Goal: Information Seeking & Learning: Learn about a topic

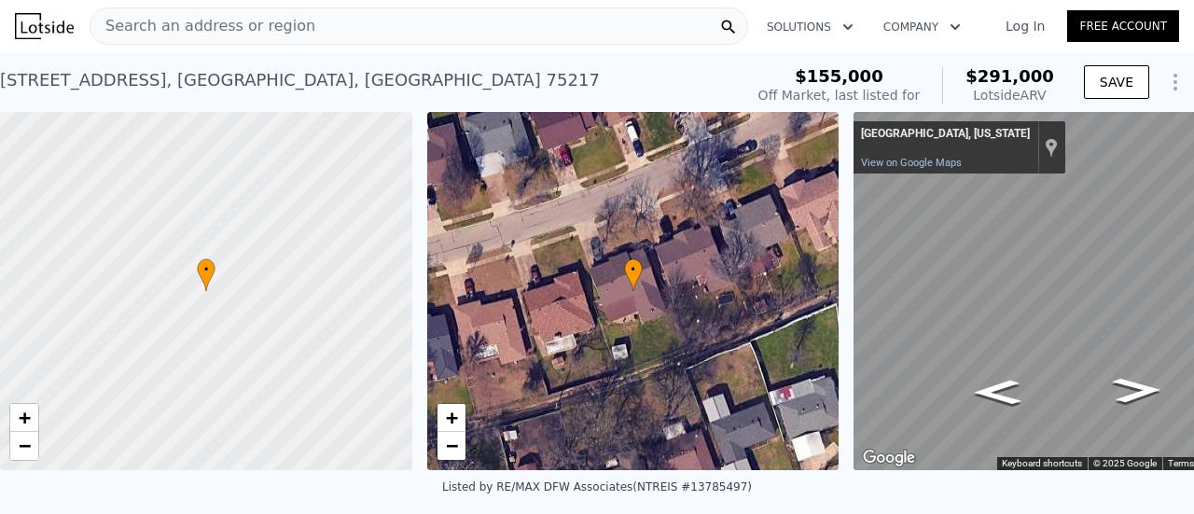
click at [236, 35] on span "Search an address or region" at bounding box center [203, 26] width 225 height 22
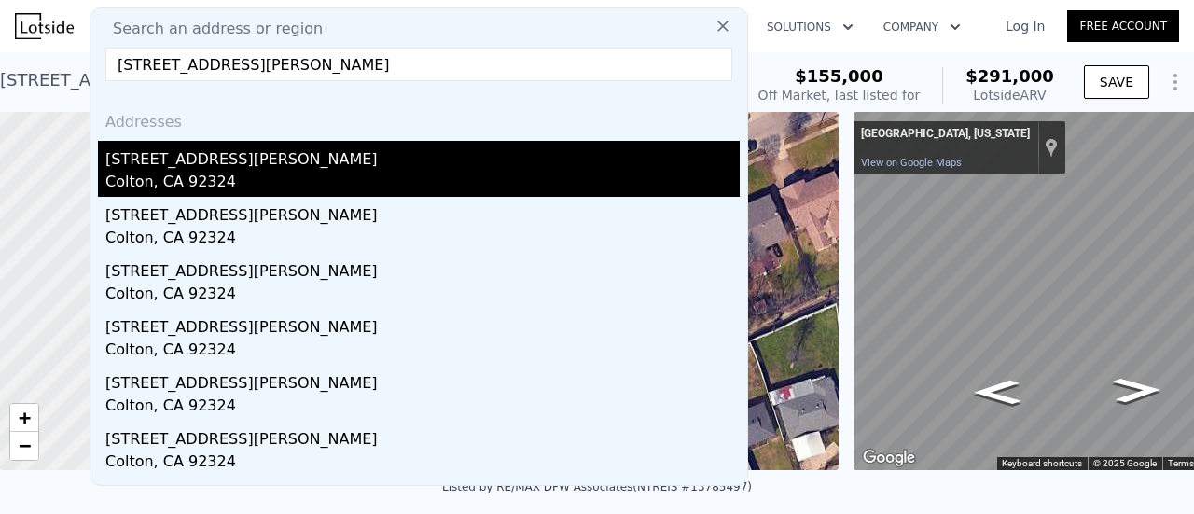
type input "1922 Cordova Ave, Colton, CA 92324"
click at [183, 163] on div "1922 Cordova Ave" at bounding box center [422, 156] width 635 height 30
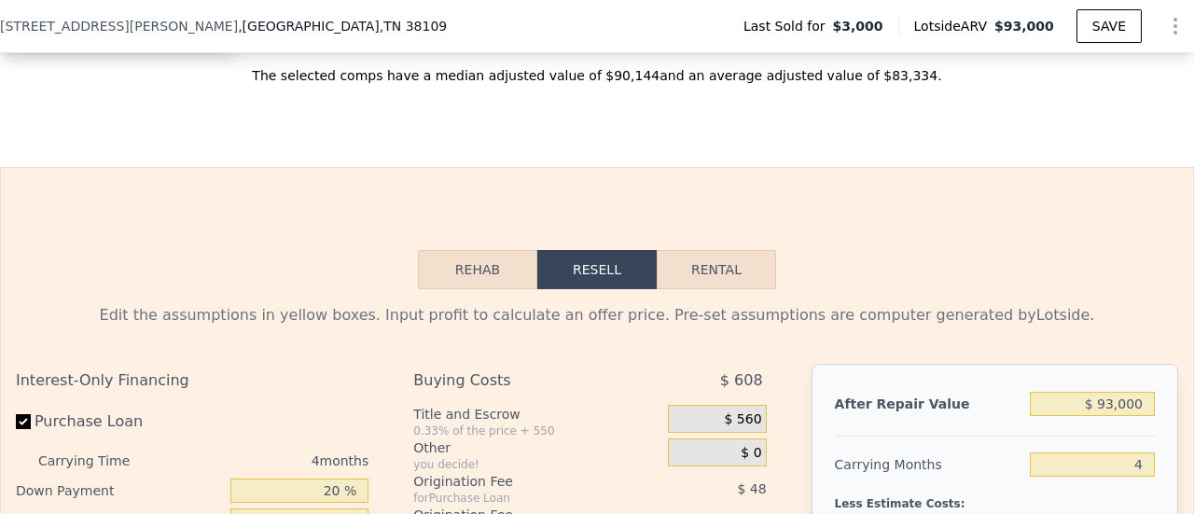
scroll to position [2325, 0]
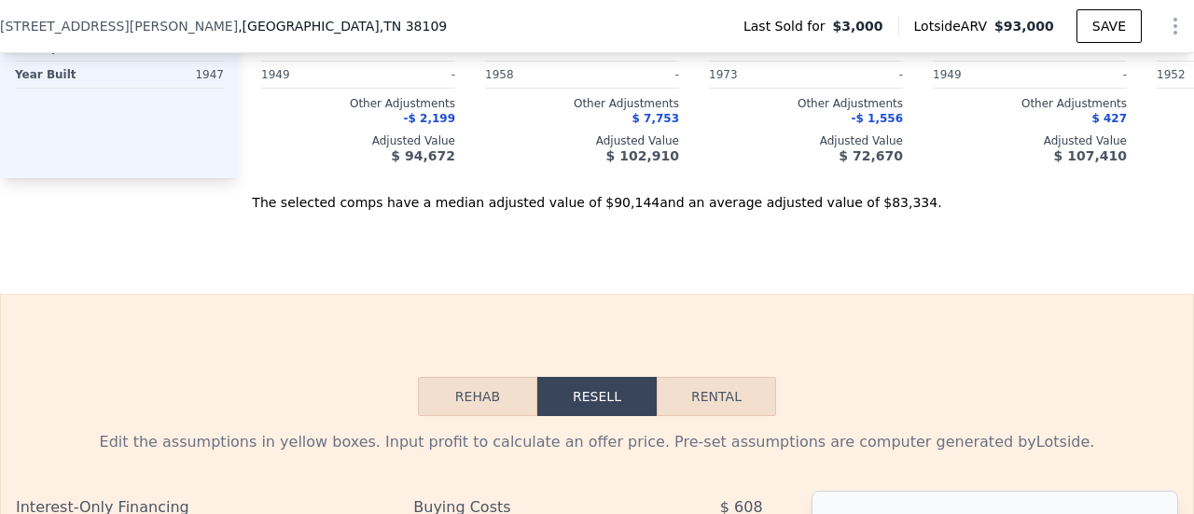
click at [556, 158] on div "$ 102,910" at bounding box center [582, 155] width 194 height 15
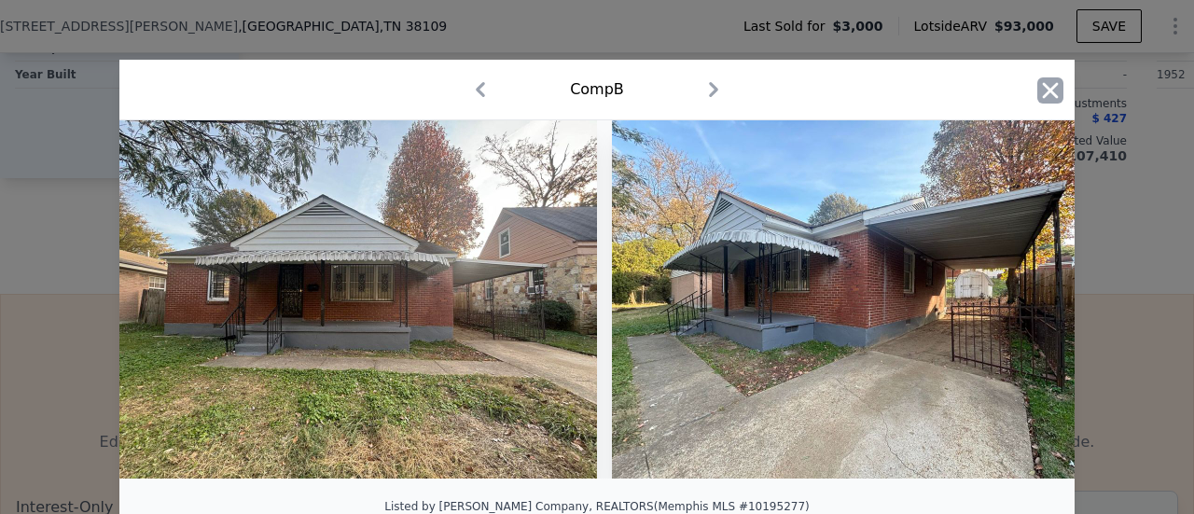
click at [1043, 96] on icon "button" at bounding box center [1051, 90] width 16 height 16
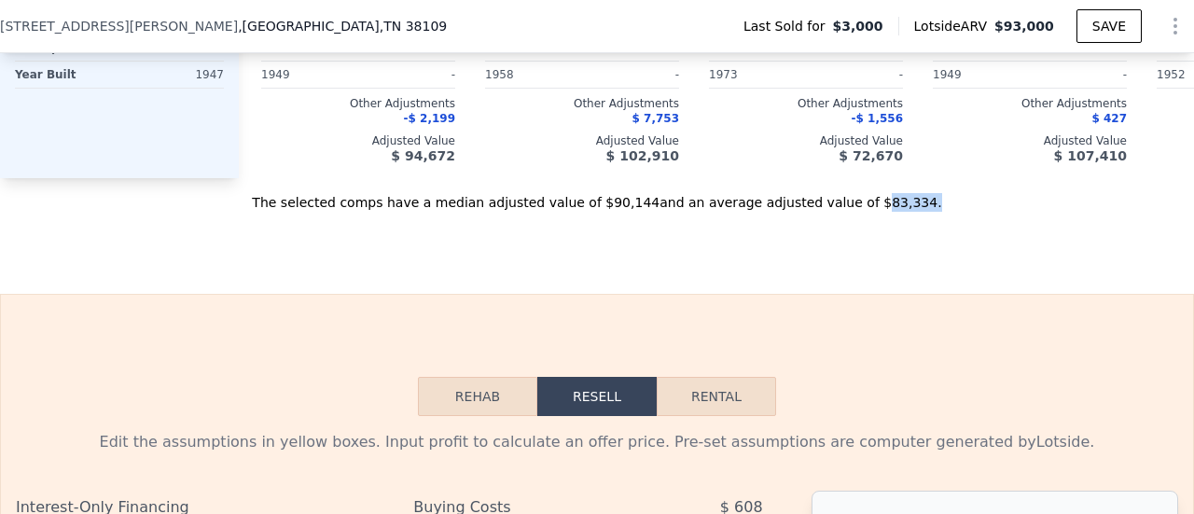
drag, startPoint x: 832, startPoint y: 222, endPoint x: 890, endPoint y: 222, distance: 57.9
click at [890, 212] on div "The selected comps have a median adjusted value of $90,144 and an average adjus…" at bounding box center [597, 195] width 1194 height 34
drag, startPoint x: 828, startPoint y: 224, endPoint x: 886, endPoint y: 226, distance: 58.8
click at [886, 212] on div "The selected comps have a median adjusted value of $90,144 and an average adjus…" at bounding box center [597, 195] width 1194 height 34
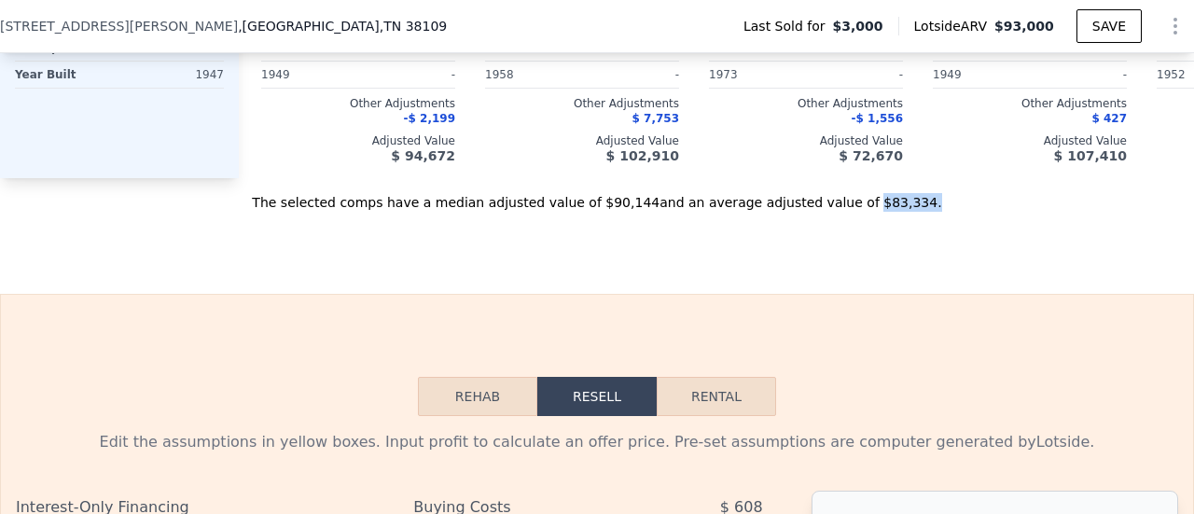
copy div "$83,334 ."
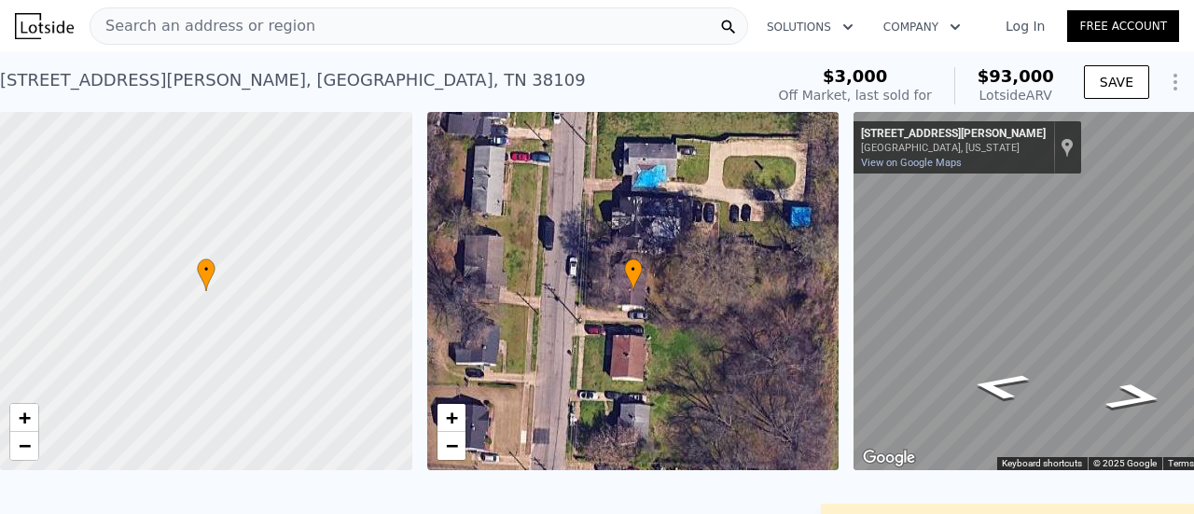
click at [180, 38] on div "Search an address or region" at bounding box center [203, 25] width 225 height 35
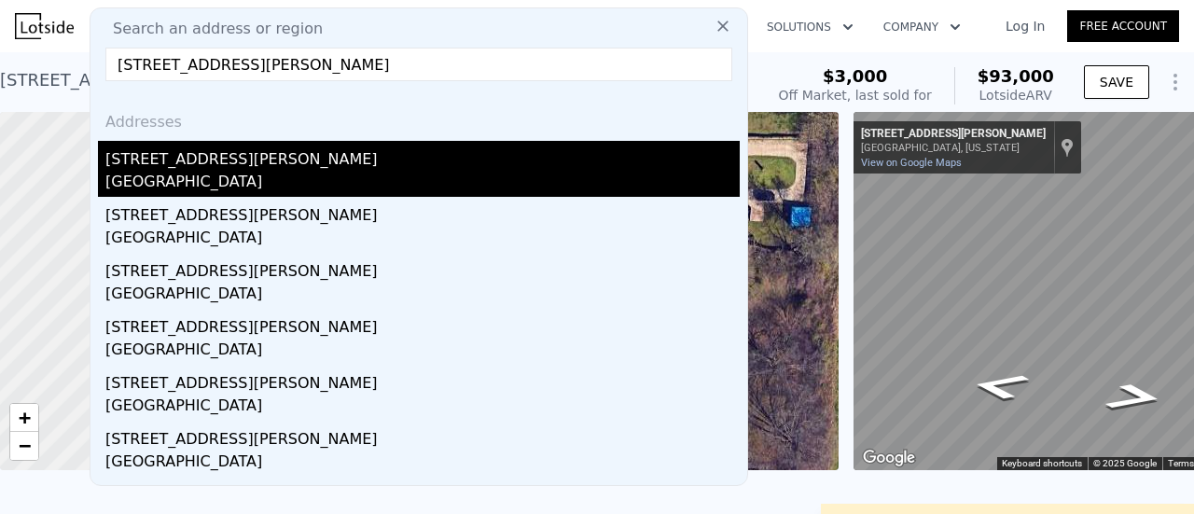
type input "2933 Carnes Avenue Ave, Memphis, TN 38111"
click at [151, 162] on div "[STREET_ADDRESS][PERSON_NAME]" at bounding box center [422, 156] width 635 height 30
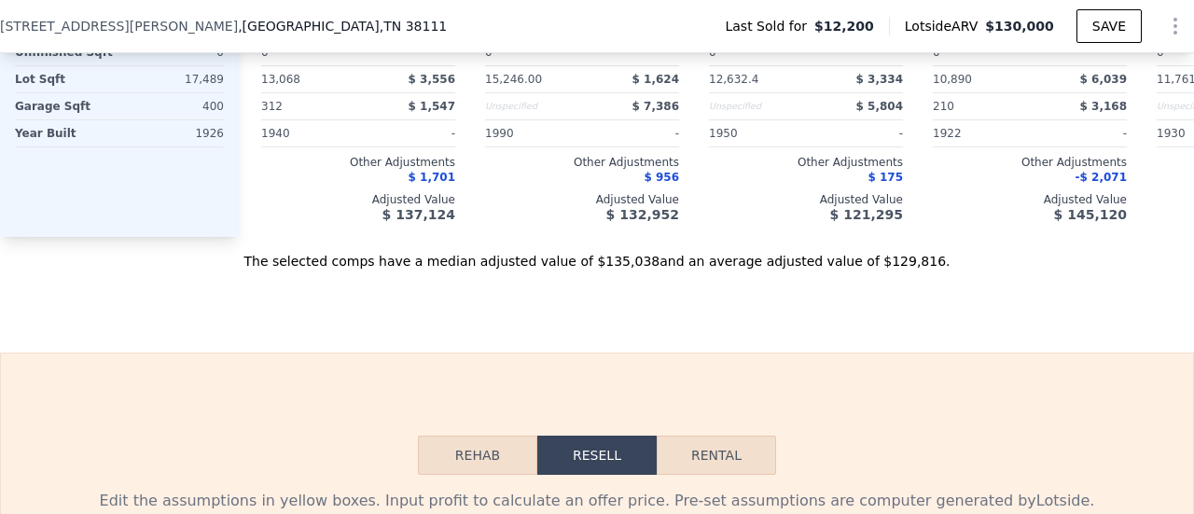
scroll to position [2045, 0]
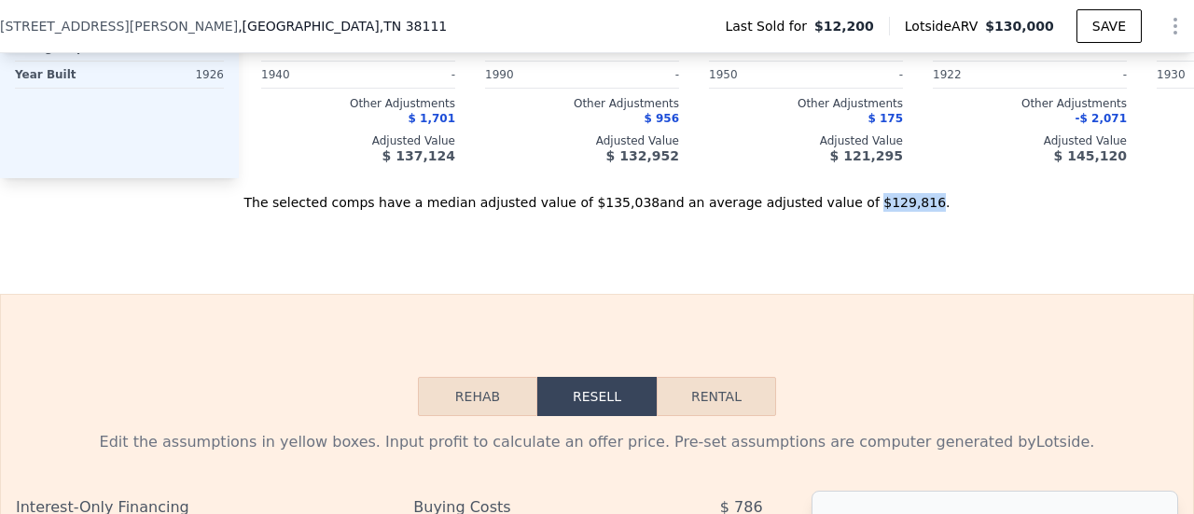
drag, startPoint x: 831, startPoint y: 227, endPoint x: 875, endPoint y: 230, distance: 44.9
click at [875, 212] on div "The selected comps have a median adjusted value of $135,038 and an average adju…" at bounding box center [597, 195] width 1194 height 34
copy div "$129,816"
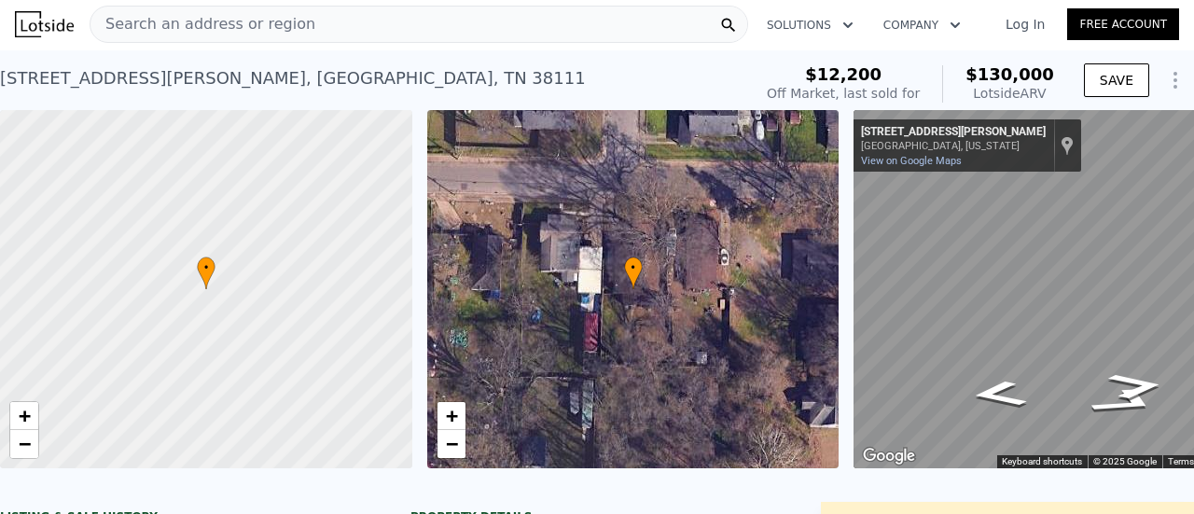
scroll to position [0, 0]
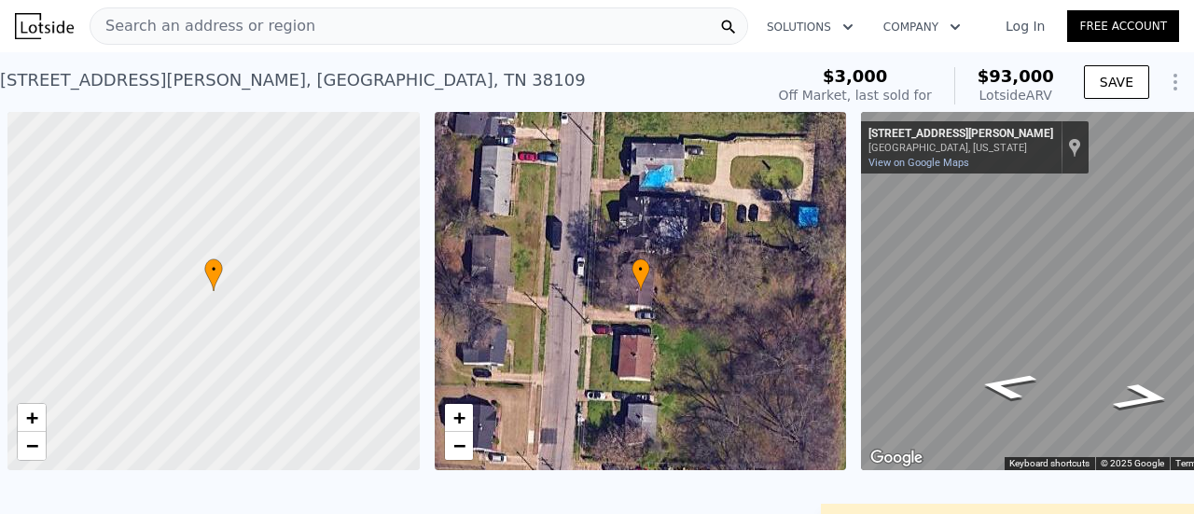
scroll to position [0, 7]
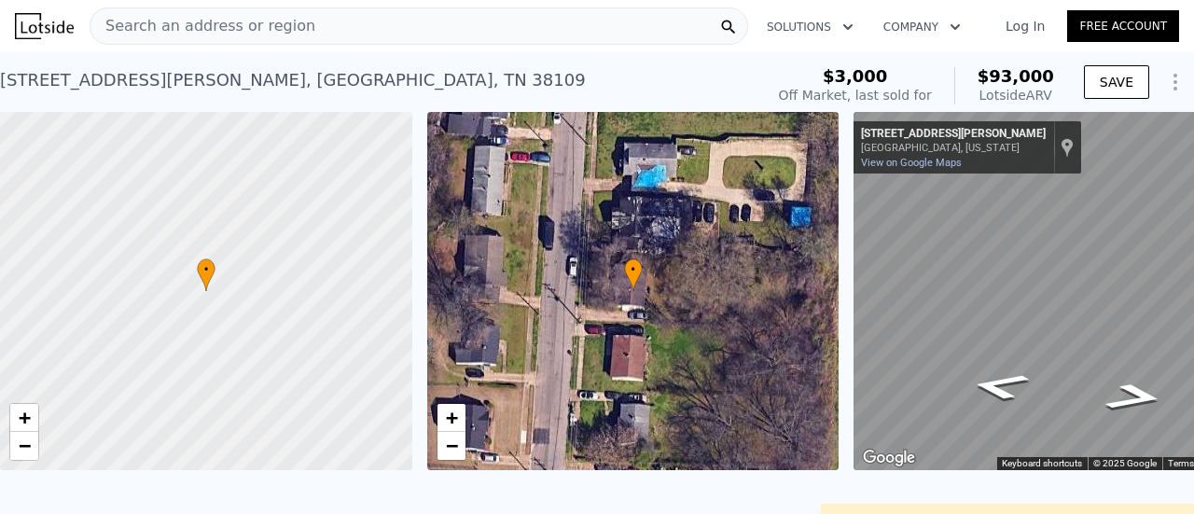
click at [187, 24] on span "Search an address or region" at bounding box center [203, 26] width 225 height 22
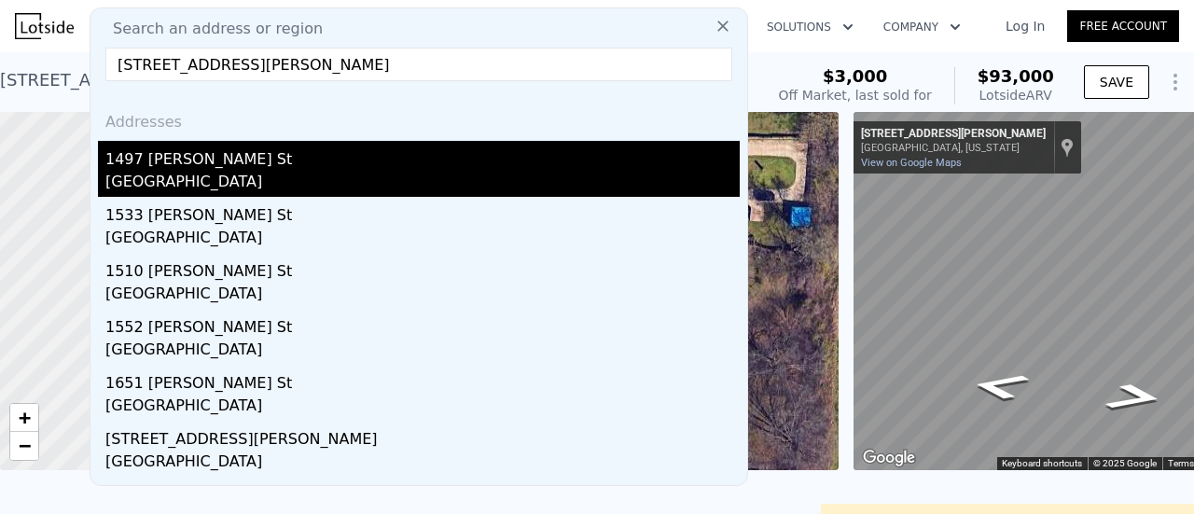
type input "[STREET_ADDRESS][PERSON_NAME]"
click at [181, 165] on div "1497 [PERSON_NAME] St" at bounding box center [422, 156] width 635 height 30
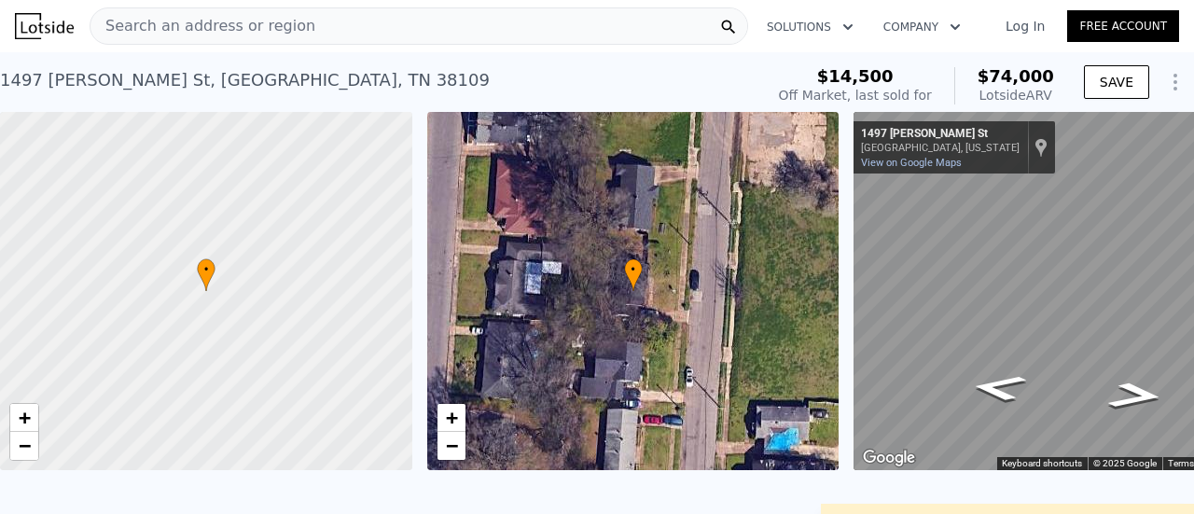
click at [467, 12] on div "Search an address or region" at bounding box center [419, 25] width 659 height 37
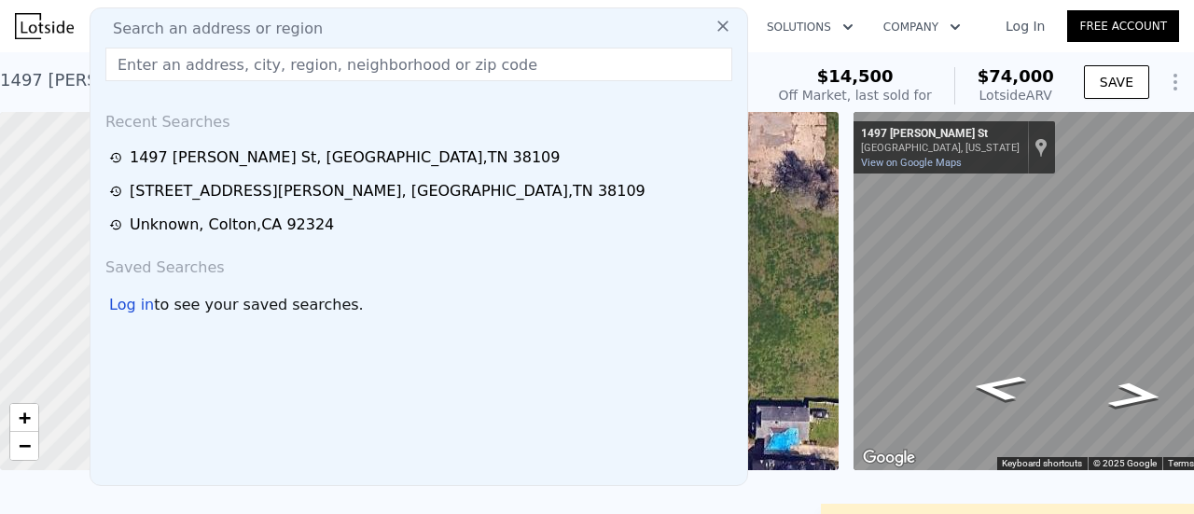
click at [757, 64] on div "[STREET_ADDRESS][PERSON_NAME] Sold [DATE] for $14,500 (~ARV $74k )" at bounding box center [378, 86] width 757 height 52
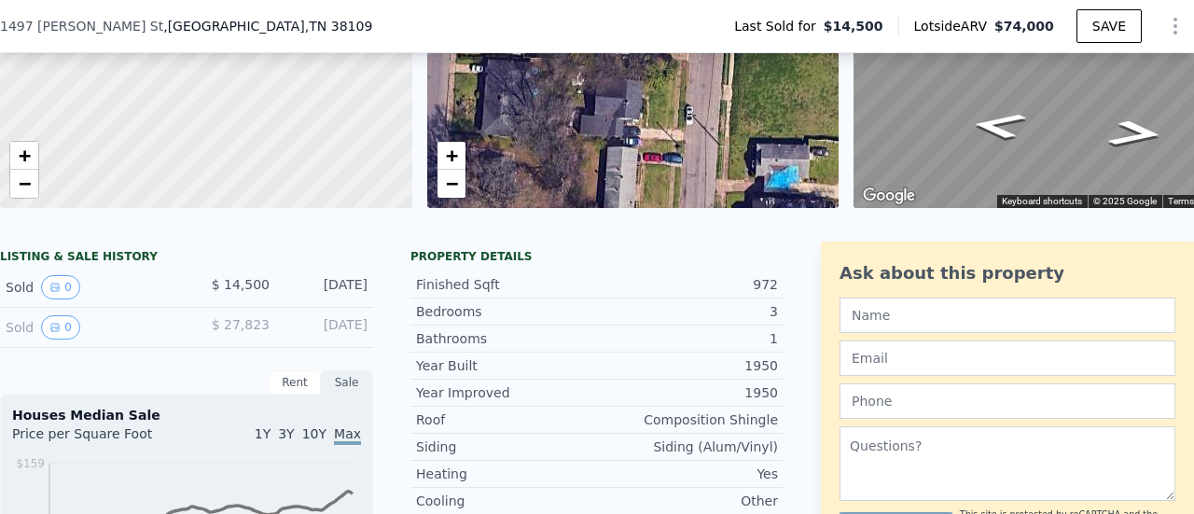
scroll to position [552, 0]
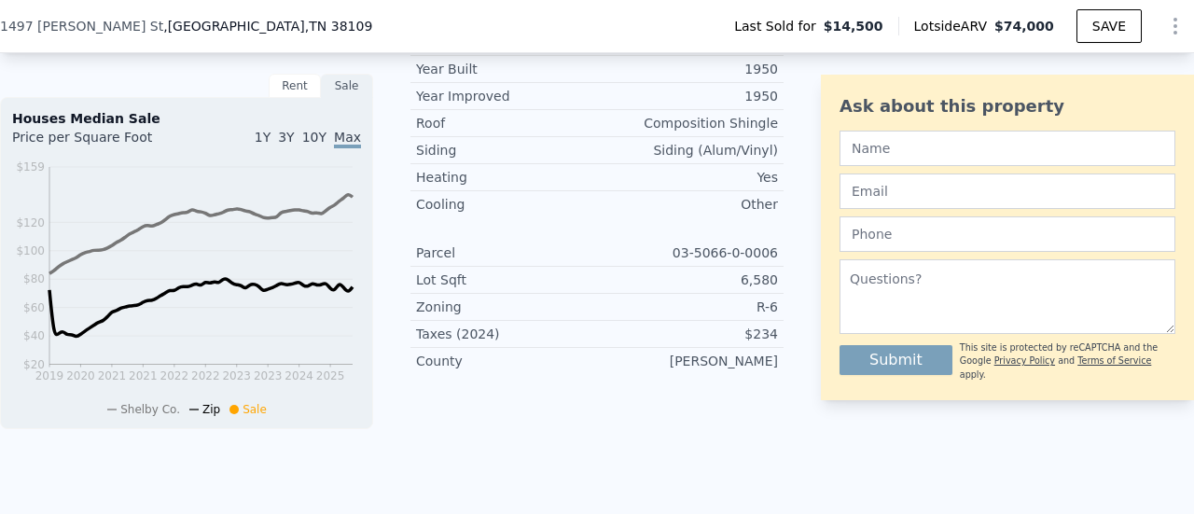
click at [595, 35] on div "[STREET_ADDRESS][PERSON_NAME] Last Sold for $14,500 Lotside ARV $74,000 SAVE" at bounding box center [597, 26] width 1194 height 52
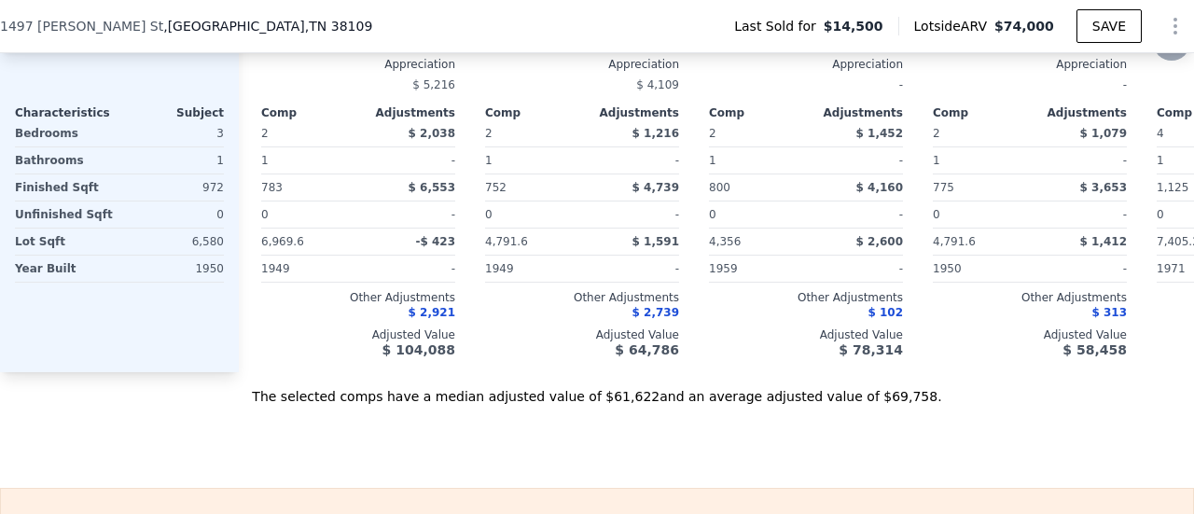
scroll to position [1952, 0]
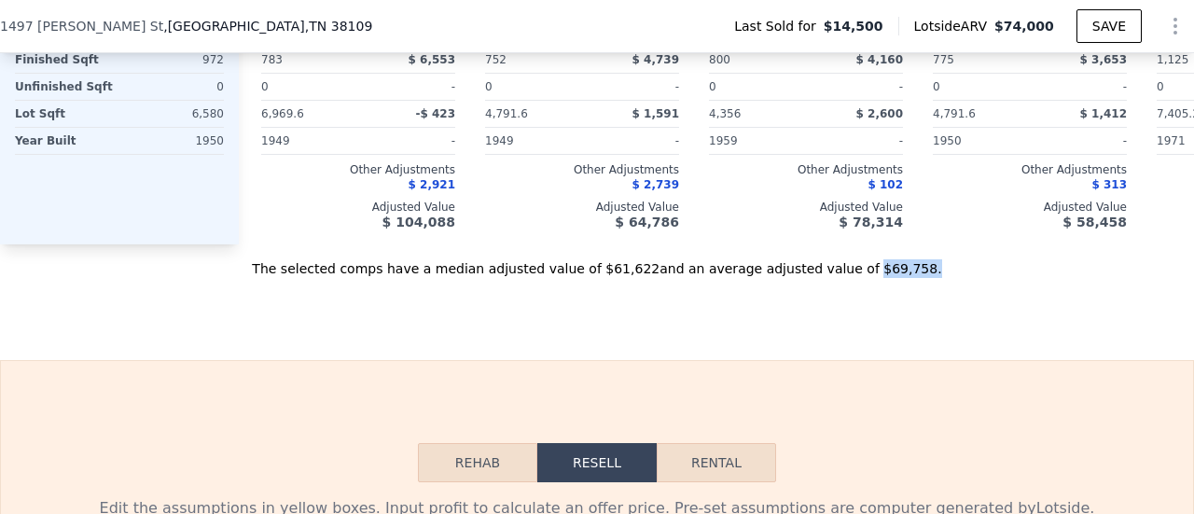
drag, startPoint x: 831, startPoint y: 293, endPoint x: 874, endPoint y: 293, distance: 43.9
click at [874, 278] on div "The selected comps have a median adjusted value of $61,622 and an average adjus…" at bounding box center [597, 261] width 1194 height 34
copy div "$69,758 ."
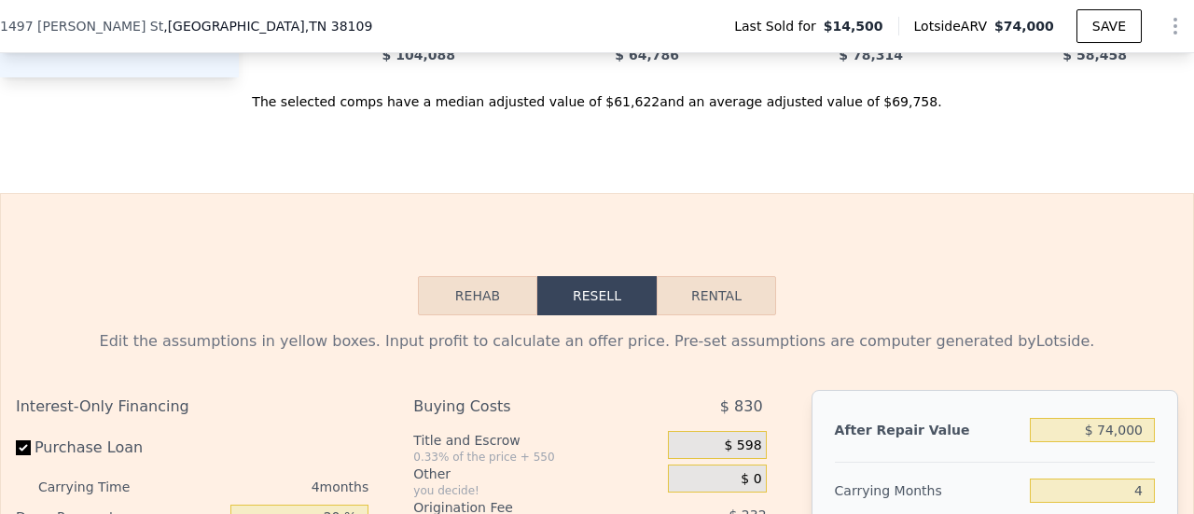
scroll to position [1960, 0]
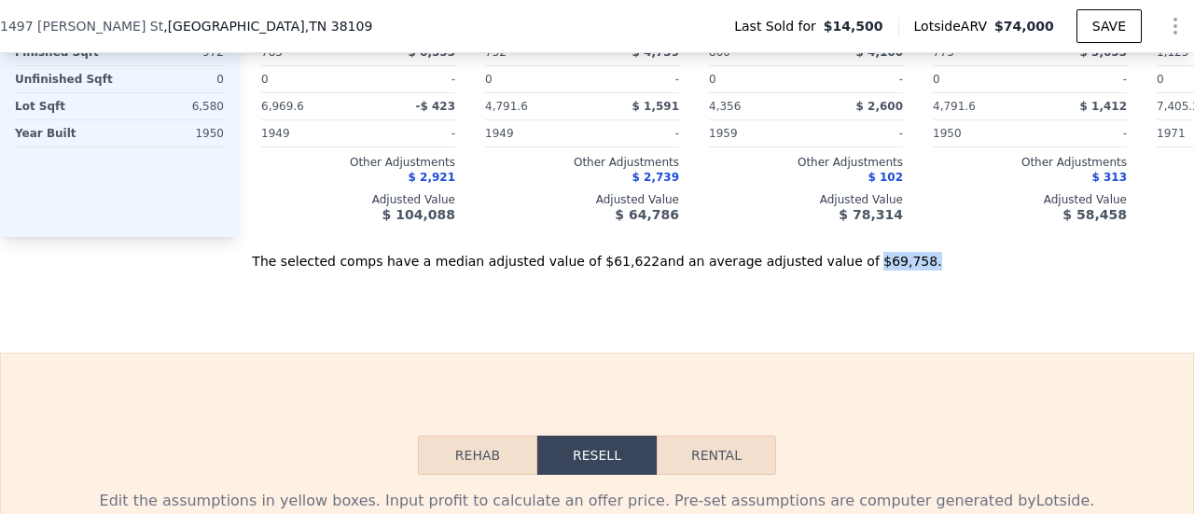
drag, startPoint x: 831, startPoint y: 286, endPoint x: 888, endPoint y: 286, distance: 57.9
click at [886, 271] on div "The selected comps have a median adjusted value of $61,622 and an average adjus…" at bounding box center [597, 254] width 1194 height 34
copy div "$69,758 ."
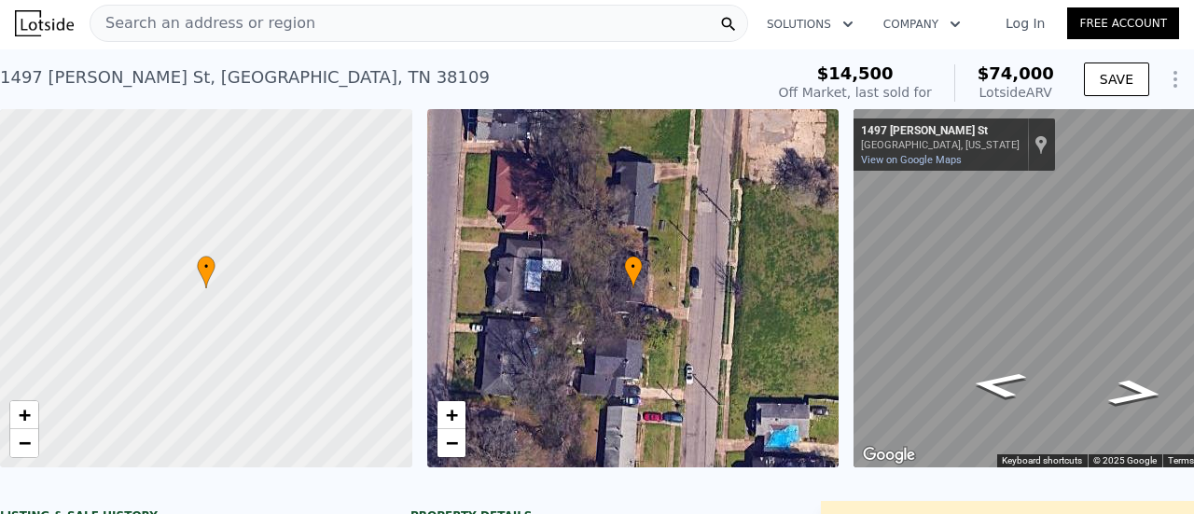
scroll to position [0, 0]
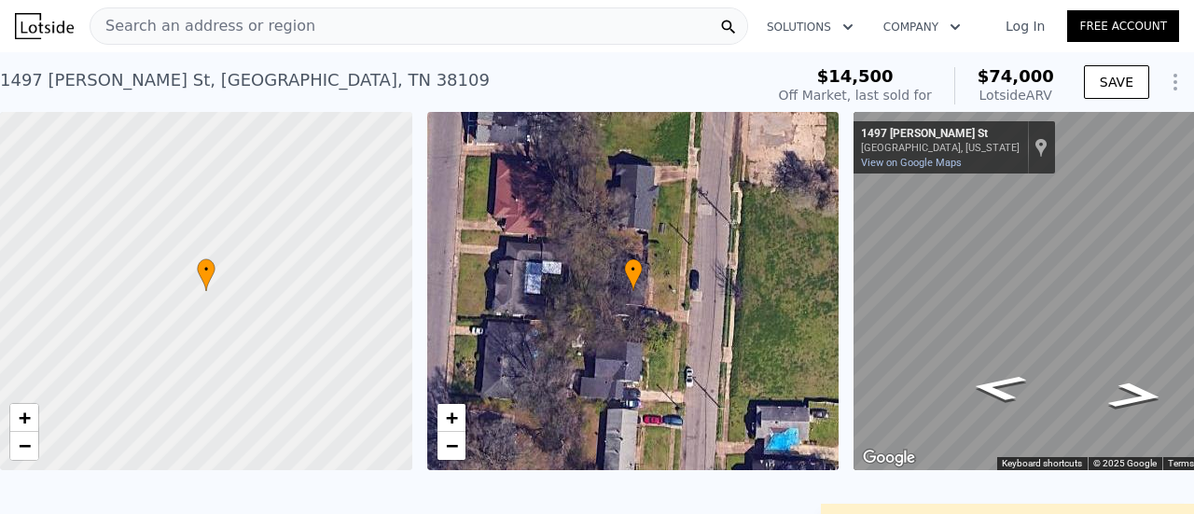
click at [265, 49] on nav "Search an address or region Solutions Company Open main menu Log In Free Account" at bounding box center [597, 26] width 1194 height 52
click at [290, 35] on div "Search an address or region" at bounding box center [419, 25] width 659 height 37
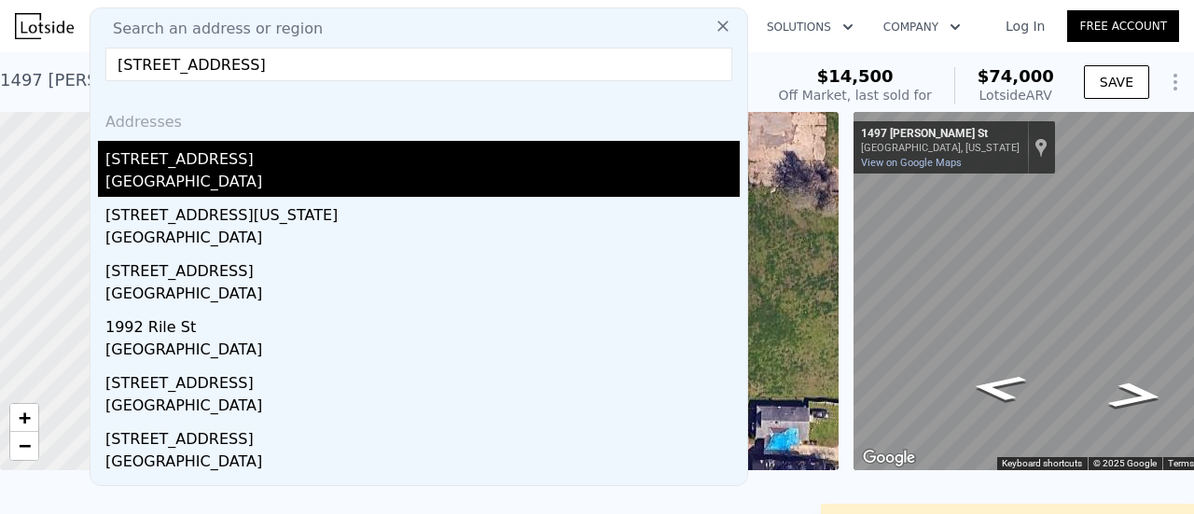
type input "[STREET_ADDRESS]"
click at [211, 167] on div "[STREET_ADDRESS]" at bounding box center [422, 156] width 635 height 30
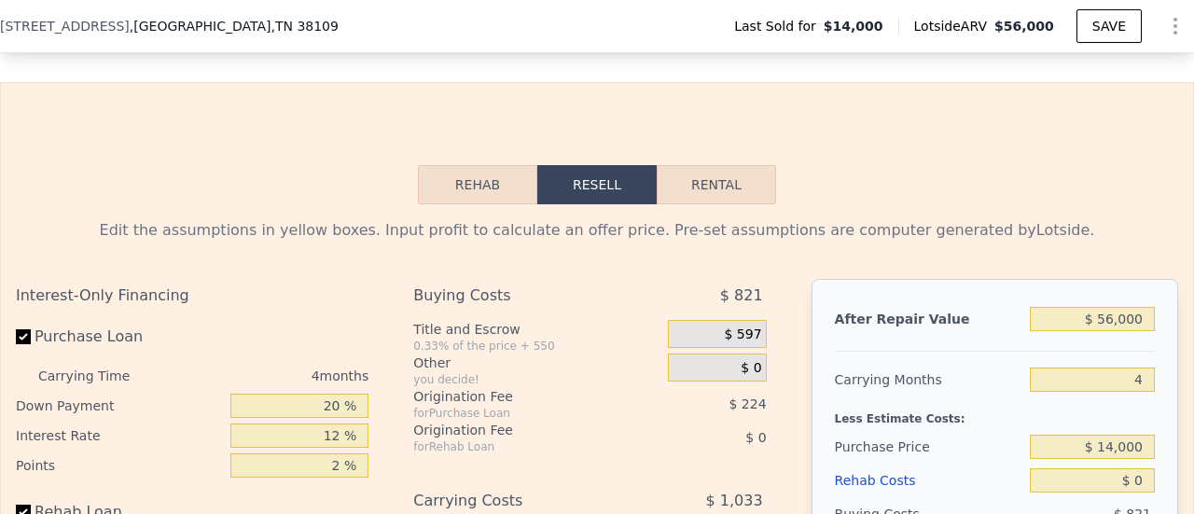
scroll to position [2232, 0]
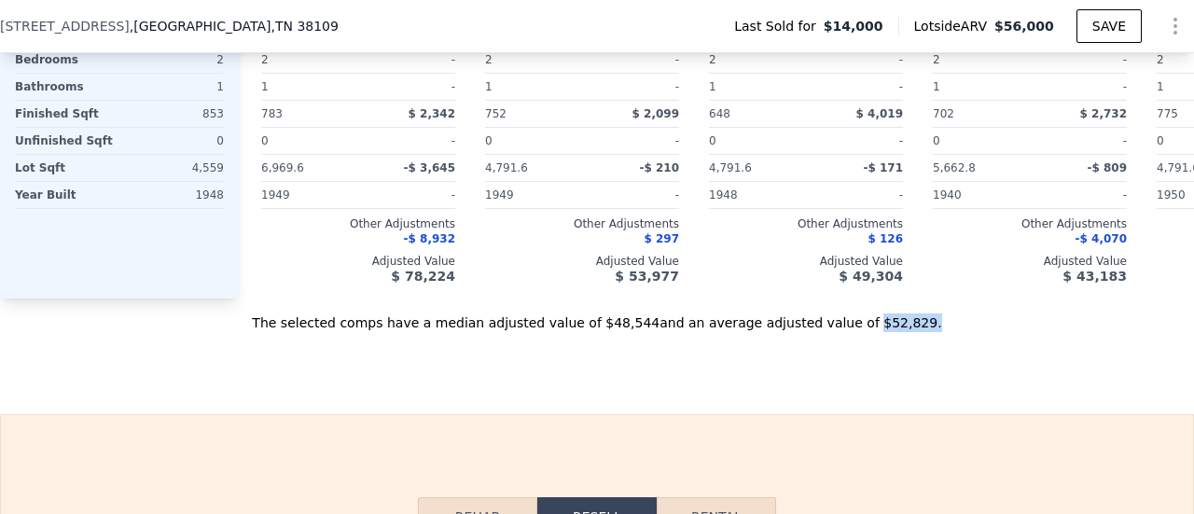
drag, startPoint x: 829, startPoint y: 342, endPoint x: 902, endPoint y: 344, distance: 73.7
click at [902, 332] on div "The selected comps have a median adjusted value of $48,544 and an average adjus…" at bounding box center [597, 316] width 1194 height 34
copy div "$52,829 ."
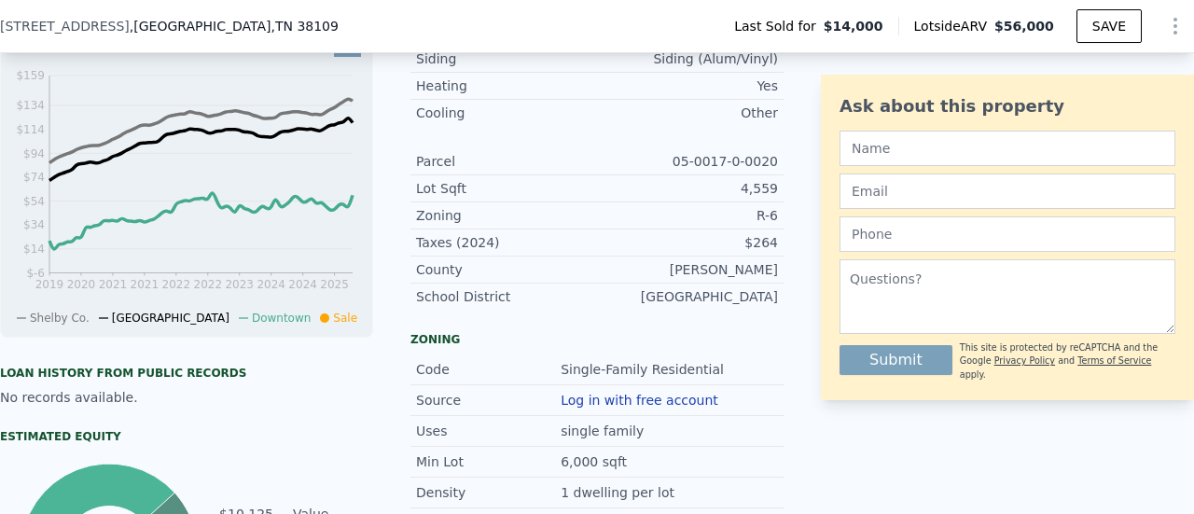
scroll to position [646, 0]
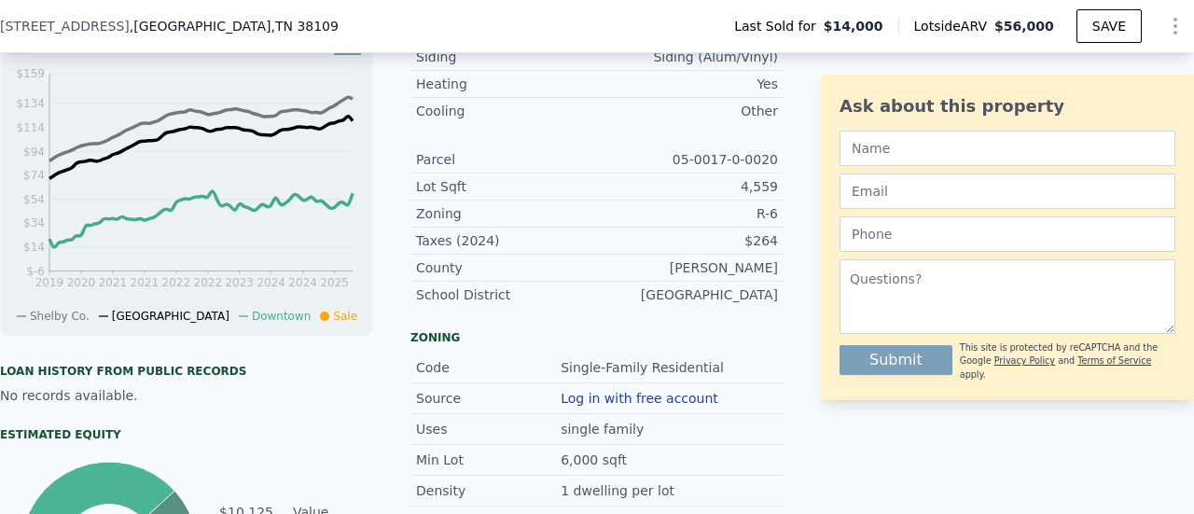
click at [565, 34] on div "[STREET_ADDRESS] Last Sold for $14,000 Lotside ARV $56,000 SAVE" at bounding box center [597, 26] width 1194 height 52
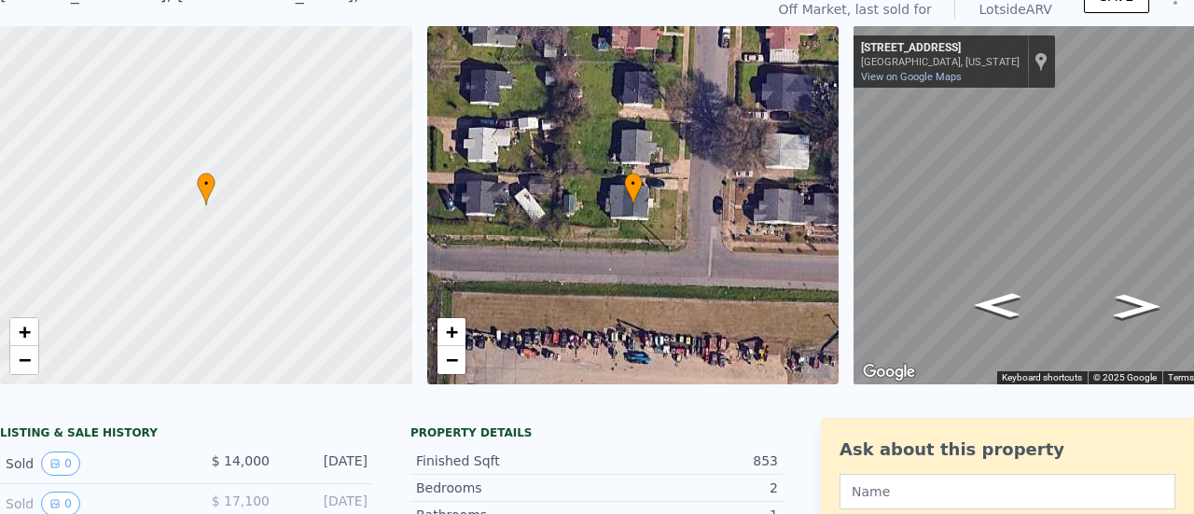
scroll to position [7, 0]
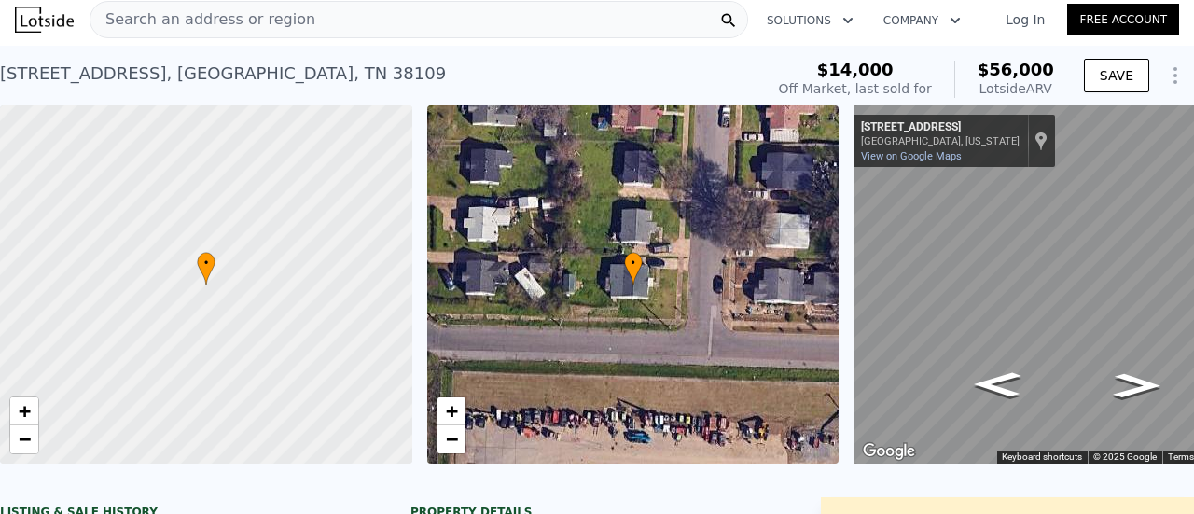
click at [603, 21] on div "Search an address or region" at bounding box center [419, 19] width 659 height 37
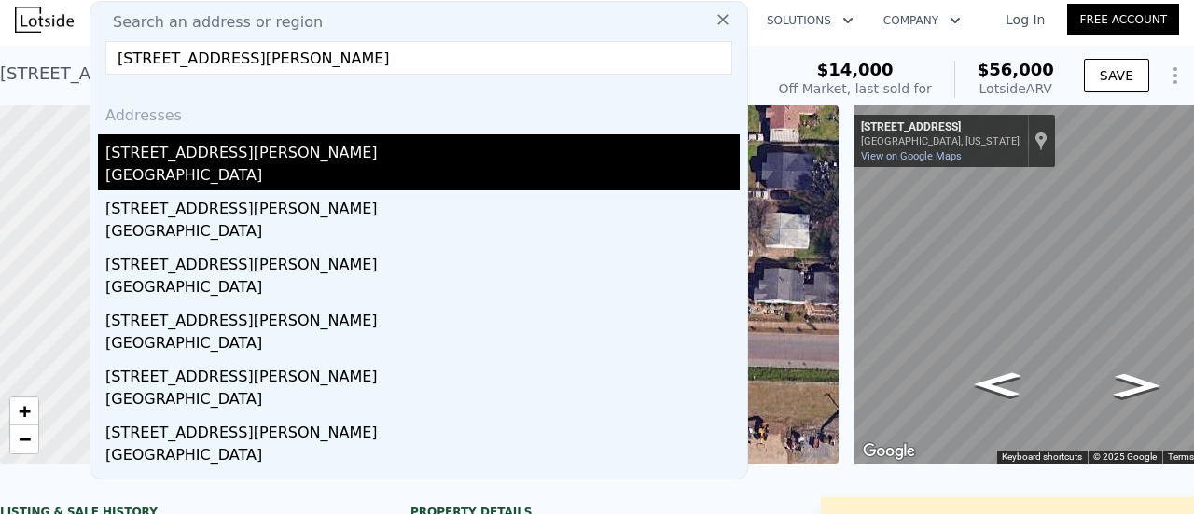
type input "[STREET_ADDRESS][PERSON_NAME]"
click at [165, 164] on div "[GEOGRAPHIC_DATA]" at bounding box center [422, 177] width 635 height 26
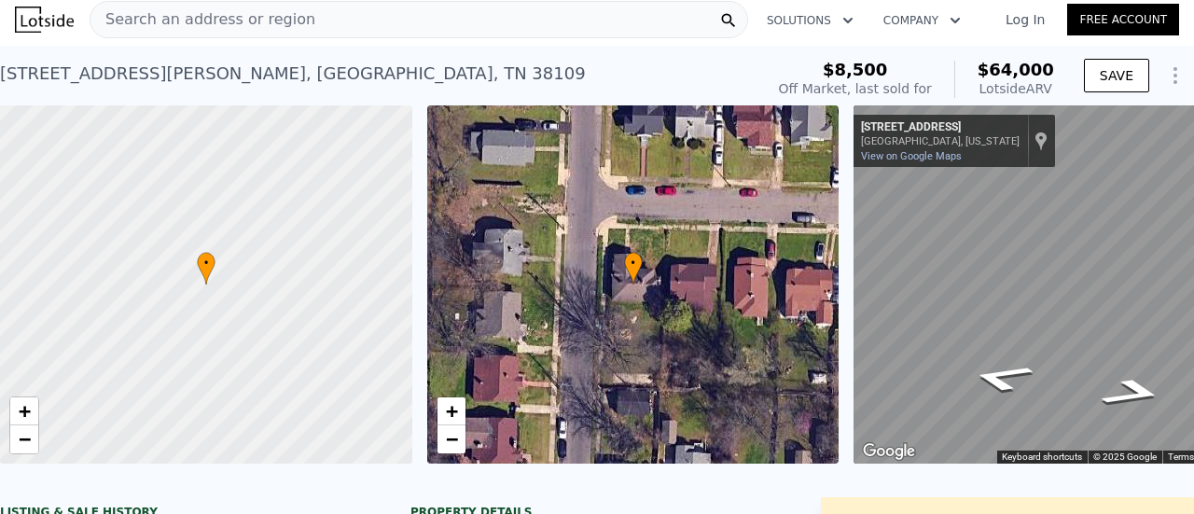
click at [432, 88] on div "[STREET_ADDRESS][PERSON_NAME] Sold [DATE] for $8,500 (~ARV $64k )" at bounding box center [378, 79] width 757 height 52
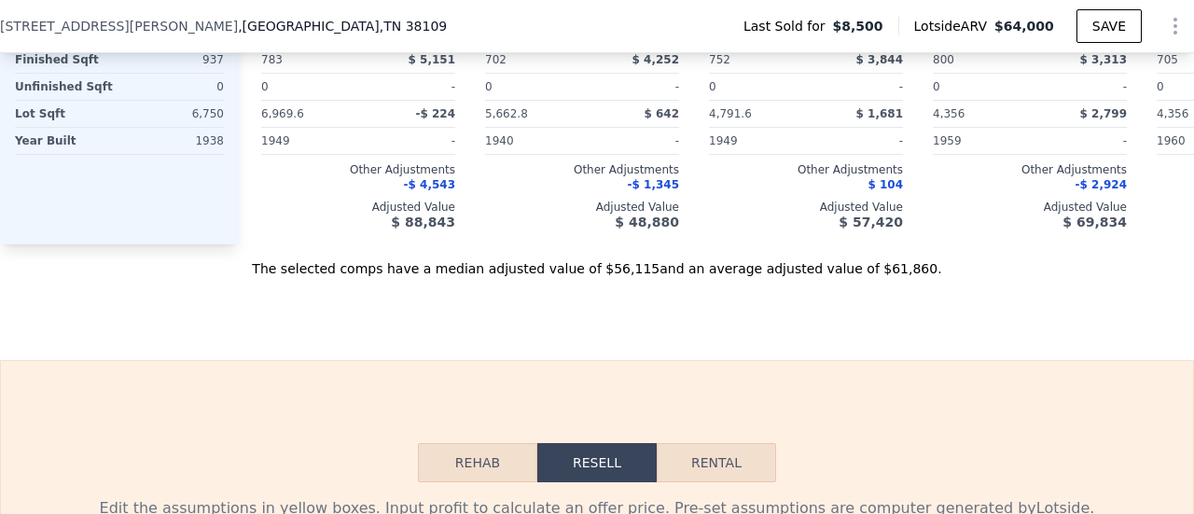
scroll to position [2419, 0]
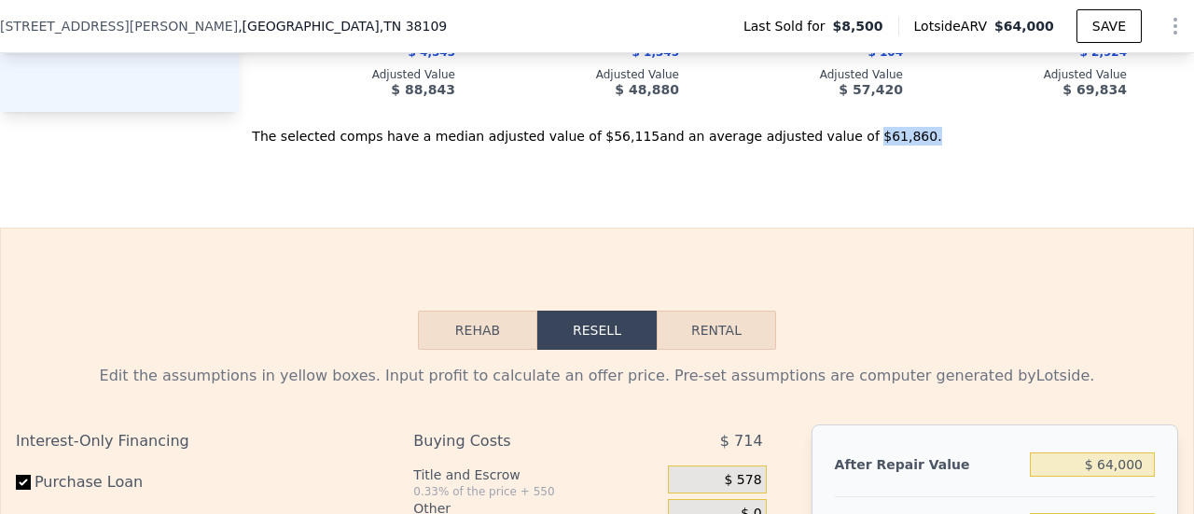
drag, startPoint x: 831, startPoint y: 155, endPoint x: 905, endPoint y: 158, distance: 73.8
click at [895, 146] on div "The selected comps have a median adjusted value of $56,115 and an average adjus…" at bounding box center [597, 129] width 1194 height 34
copy div "$61,860 ."
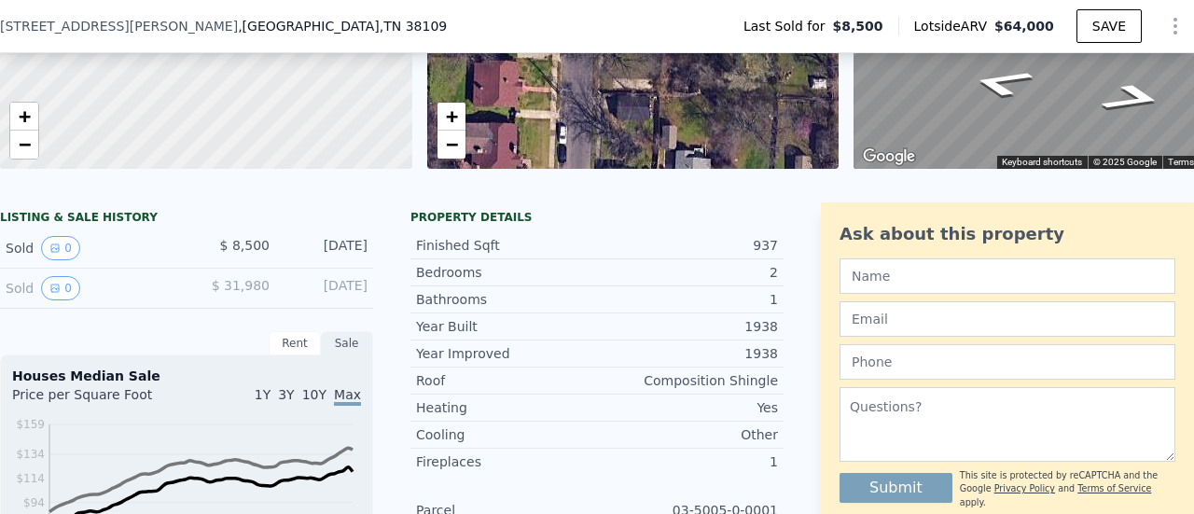
scroll to position [0, 0]
